Goal: Go to known website: Access a specific website the user already knows

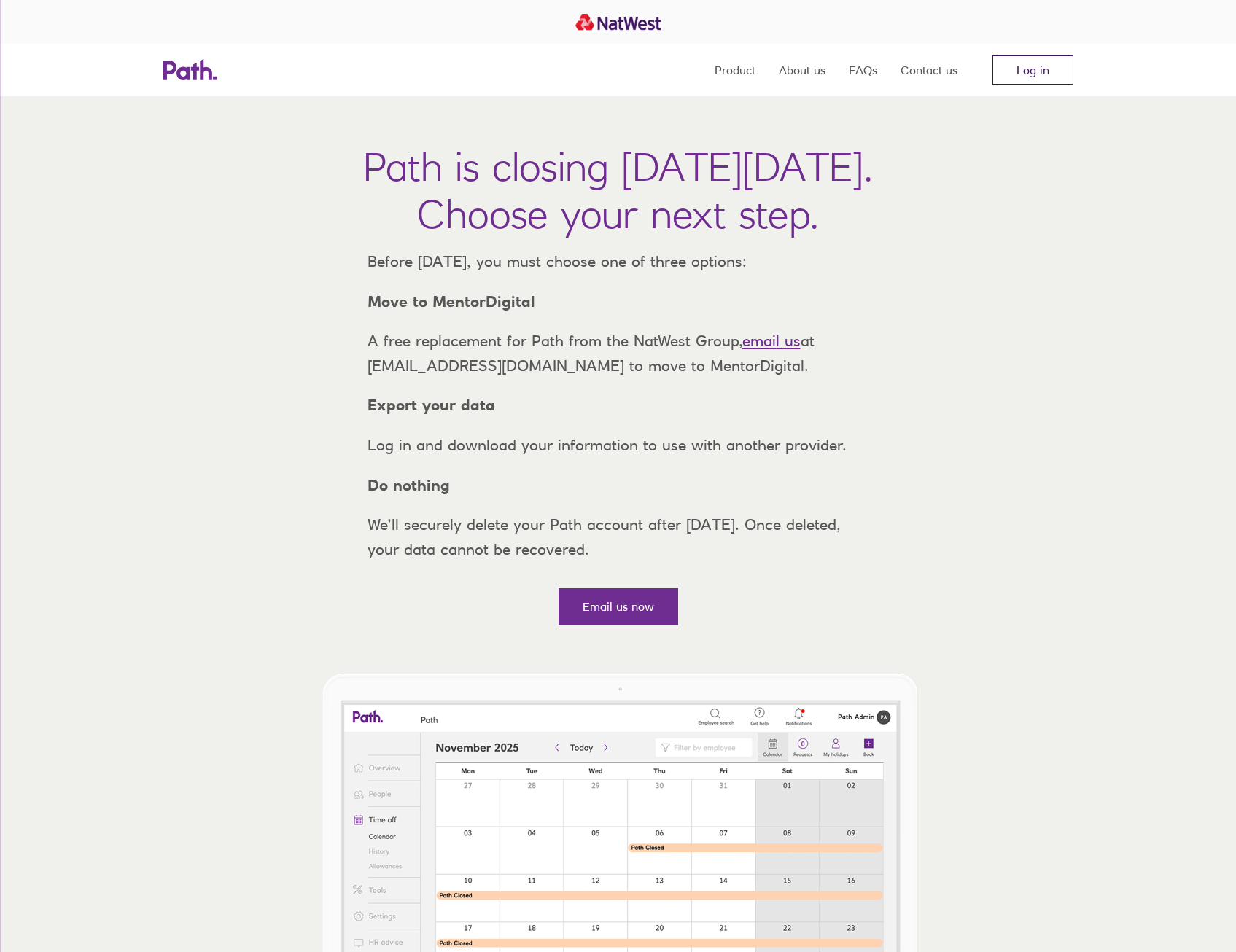
click at [1043, 76] on link "Log in" at bounding box center [1033, 70] width 81 height 29
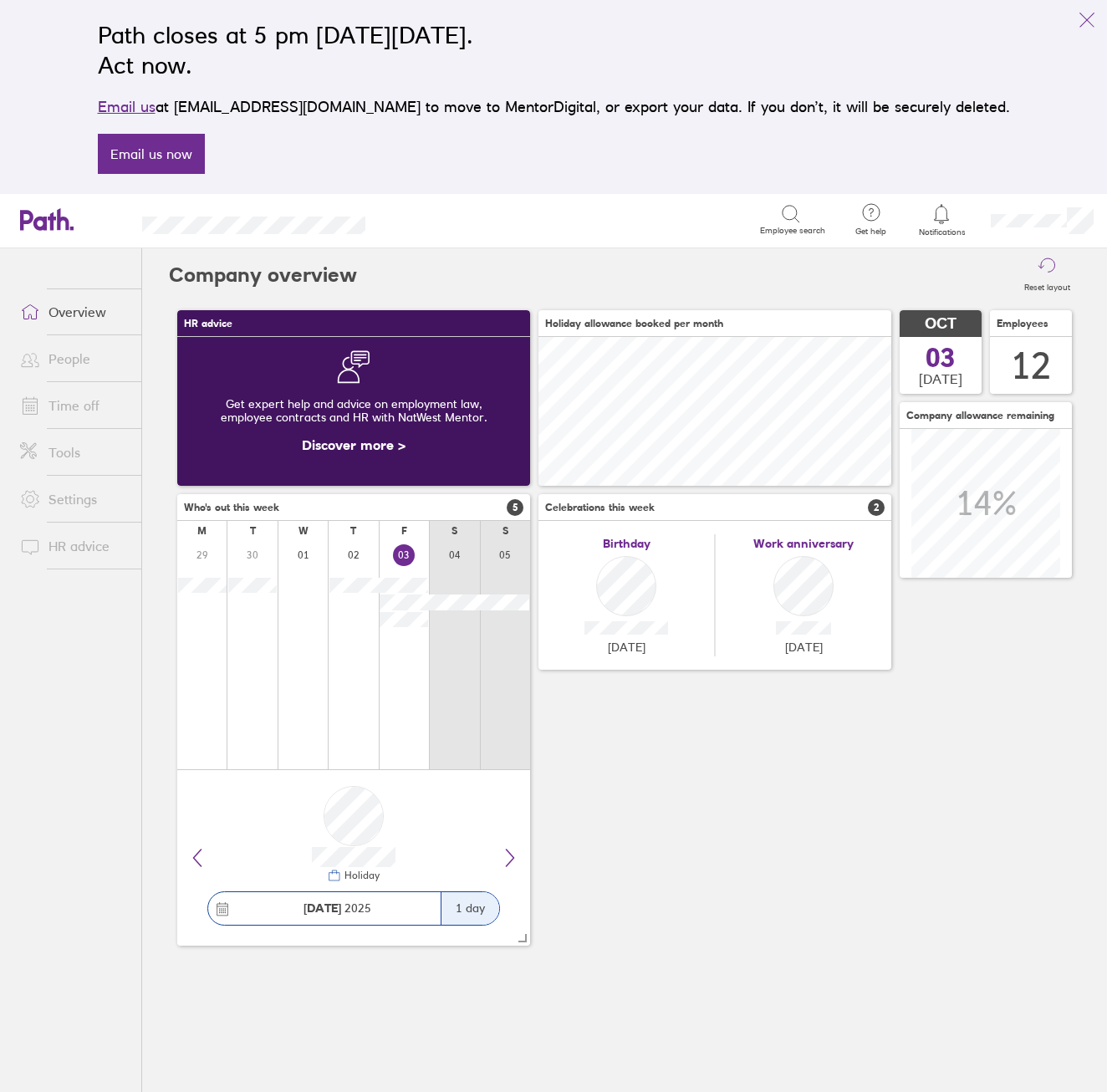
scroll to position [836025, 836075]
